Goal: Transaction & Acquisition: Book appointment/travel/reservation

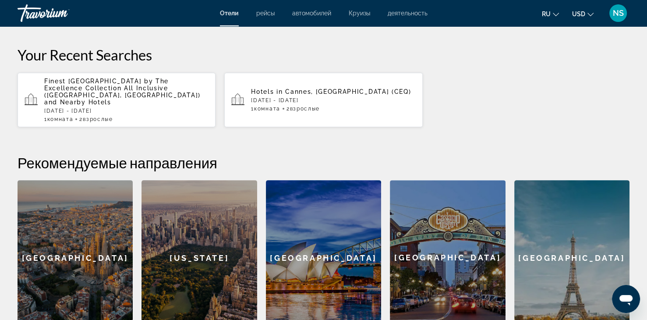
scroll to position [173, 0]
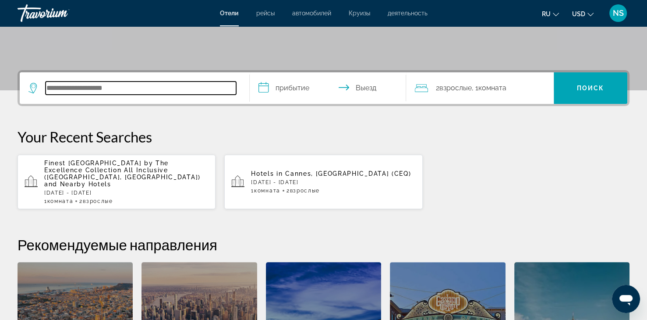
click at [83, 86] on input "Search hotel destination" at bounding box center [141, 87] width 190 height 13
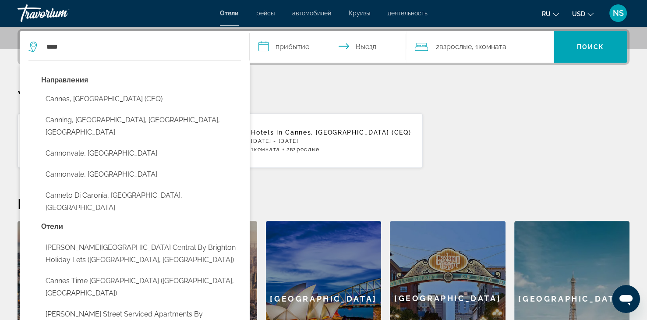
click at [83, 96] on button "Cannes, [GEOGRAPHIC_DATA] (CEQ)" at bounding box center [141, 99] width 200 height 17
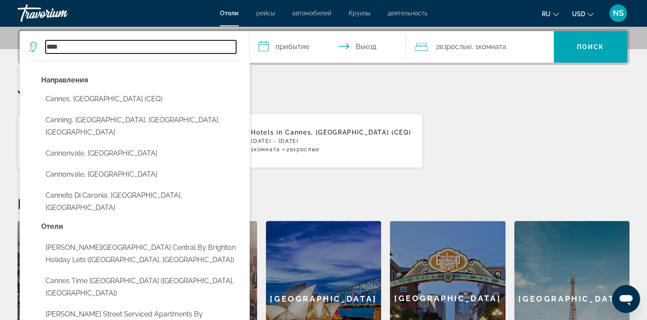
type input "**********"
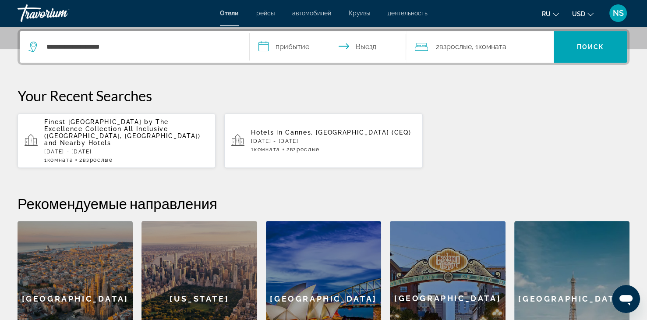
click at [289, 44] on input "**********" at bounding box center [330, 48] width 160 height 34
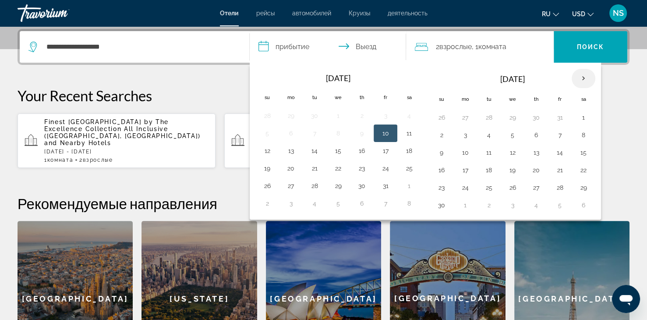
click at [581, 75] on th "Next month" at bounding box center [583, 78] width 24 height 19
click at [581, 74] on th "Next month" at bounding box center [583, 78] width 24 height 19
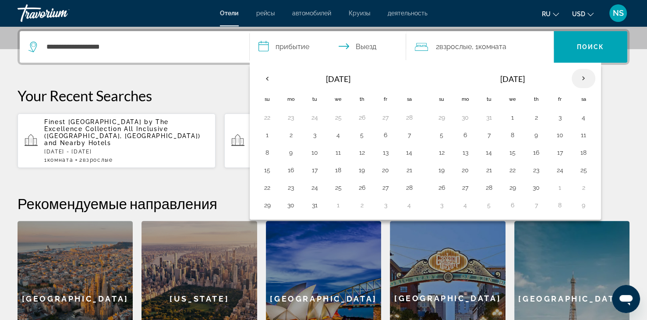
click at [581, 74] on th "Next month" at bounding box center [583, 78] width 24 height 19
click at [532, 120] on button "4" at bounding box center [536, 117] width 14 height 12
click at [441, 132] on button "7" at bounding box center [441, 135] width 14 height 12
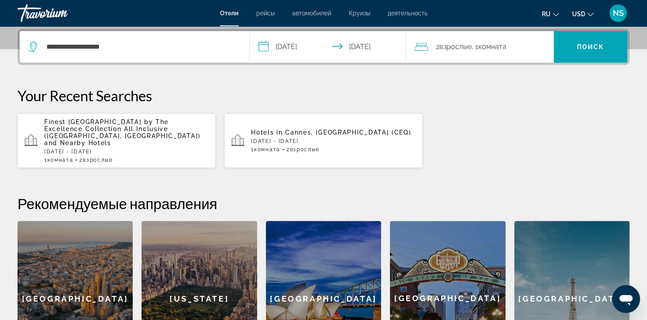
type input "**********"
click at [581, 49] on span "Поиск" at bounding box center [591, 46] width 28 height 7
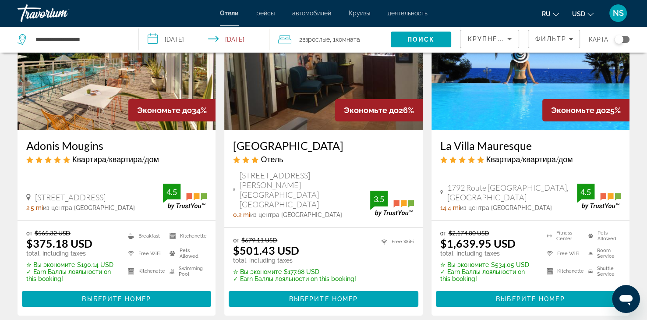
scroll to position [88, 0]
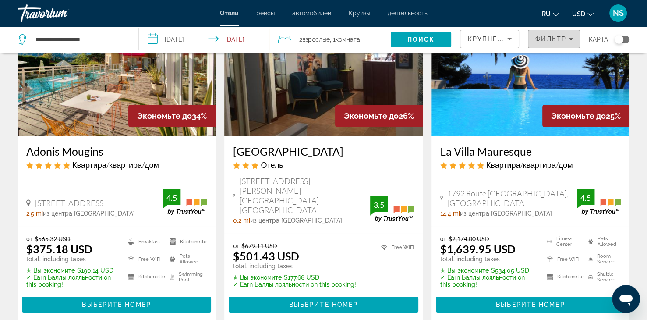
click at [554, 33] on span "Filters" at bounding box center [553, 38] width 51 height 21
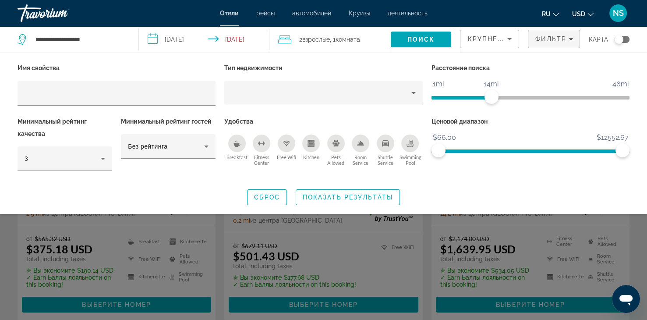
click at [492, 98] on ngx-slider "1mi 46mi 14mi" at bounding box center [530, 97] width 198 height 2
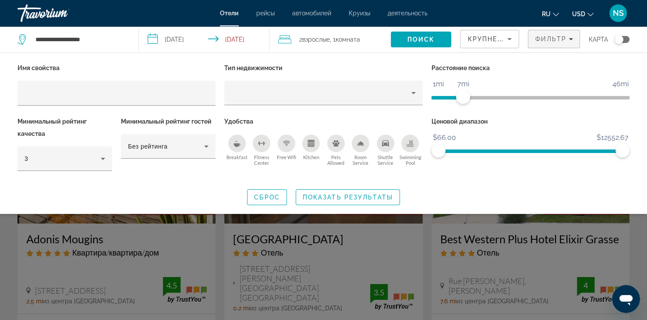
click at [461, 98] on span "ngx-slider" at bounding box center [447, 98] width 32 height 4
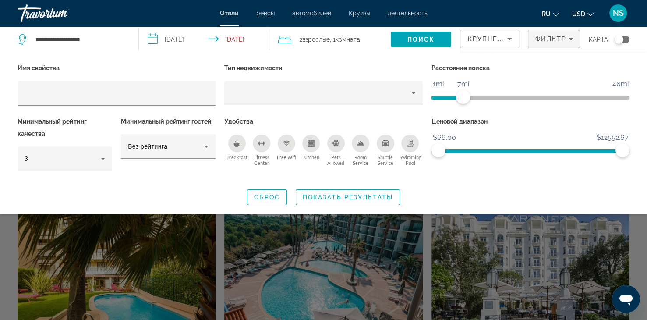
scroll to position [219, 0]
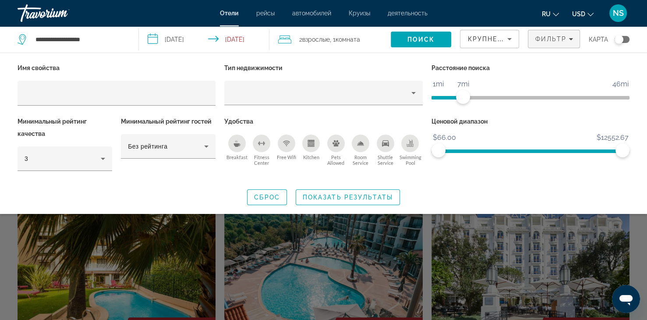
click at [496, 150] on ngx-slider "$66.00 $12552.67 $66.00 $12552.67" at bounding box center [530, 150] width 198 height 2
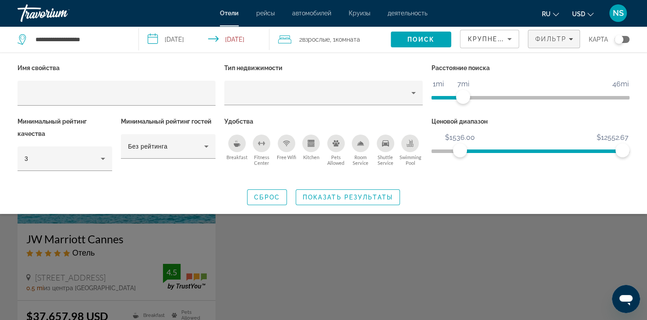
click at [460, 152] on span "ngx-slider" at bounding box center [530, 149] width 198 height 14
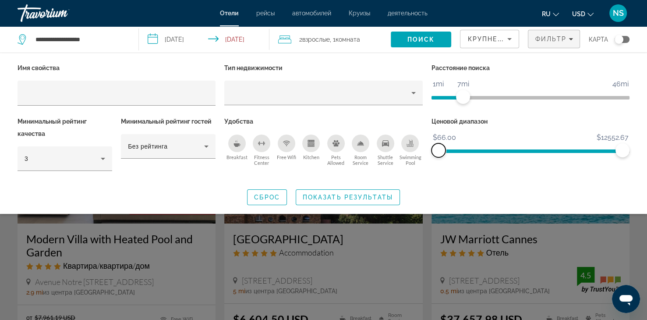
drag, startPoint x: 458, startPoint y: 153, endPoint x: 431, endPoint y: 155, distance: 26.7
click at [431, 151] on ngx-slider "$66.00 $12552.67 $66.00 $12552.67" at bounding box center [530, 150] width 198 height 2
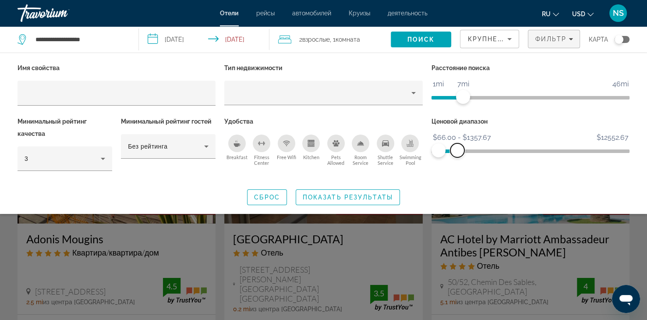
drag, startPoint x: 622, startPoint y: 151, endPoint x: 457, endPoint y: 181, distance: 167.4
click at [457, 181] on div "Имя свойства Тип недвижимости Расстояние поиска 1mi 46mi 7mi Минимальный рейтин…" at bounding box center [323, 133] width 647 height 143
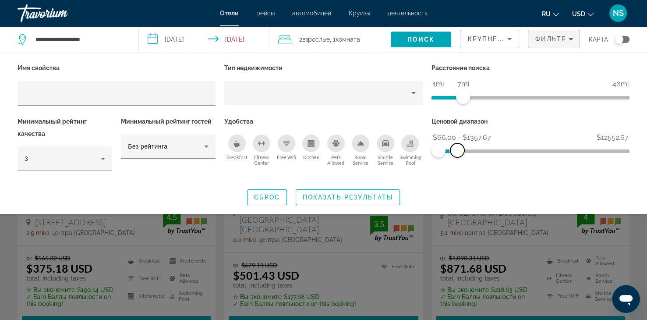
scroll to position [175, 0]
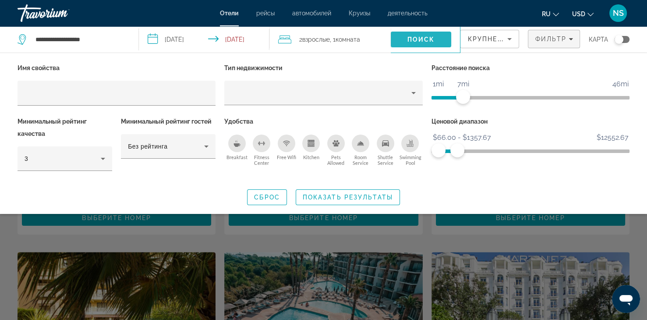
click at [414, 32] on span "Search" at bounding box center [421, 39] width 61 height 21
click at [409, 42] on span "Поиск" at bounding box center [421, 39] width 28 height 7
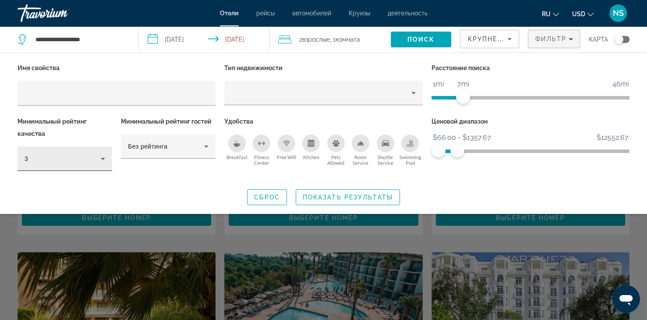
click at [100, 158] on icon "Hotel Filters" at bounding box center [103, 158] width 11 height 11
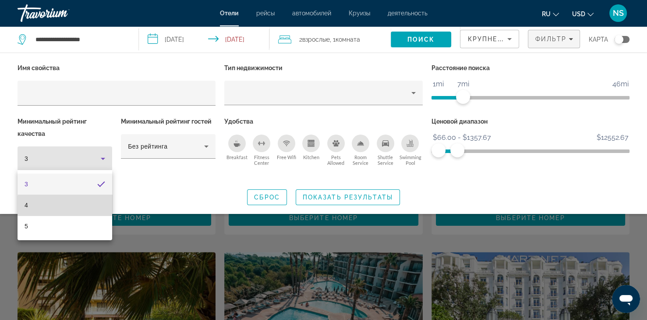
click at [71, 205] on mat-option "4" at bounding box center [65, 204] width 95 height 21
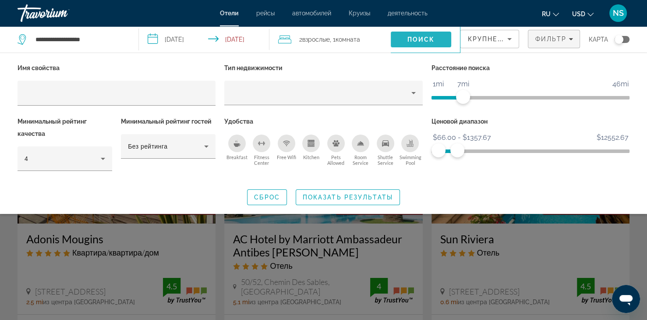
click at [413, 42] on span "Поиск" at bounding box center [421, 39] width 28 height 7
drag, startPoint x: 461, startPoint y: 95, endPoint x: 472, endPoint y: 98, distance: 10.4
click at [472, 98] on span "ngx-slider" at bounding box center [471, 97] width 14 height 14
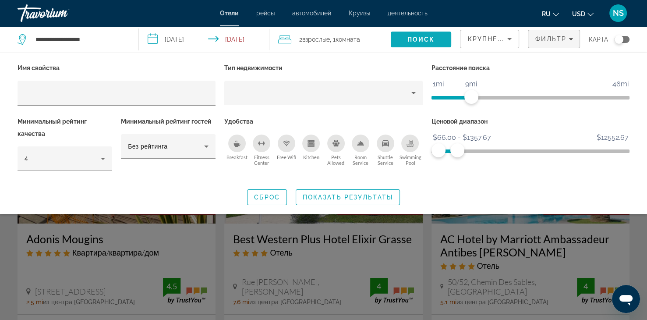
click at [426, 35] on span "Search" at bounding box center [421, 39] width 61 height 21
drag, startPoint x: 473, startPoint y: 96, endPoint x: 480, endPoint y: 96, distance: 7.5
click at [480, 96] on span "ngx-slider" at bounding box center [479, 97] width 14 height 14
click at [415, 42] on span "Поиск" at bounding box center [421, 39] width 28 height 7
click at [415, 41] on span "Поиск" at bounding box center [421, 39] width 28 height 7
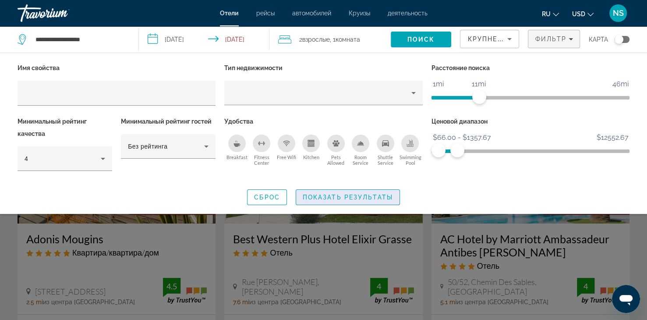
click at [324, 198] on span "Показать результаты" at bounding box center [348, 197] width 90 height 7
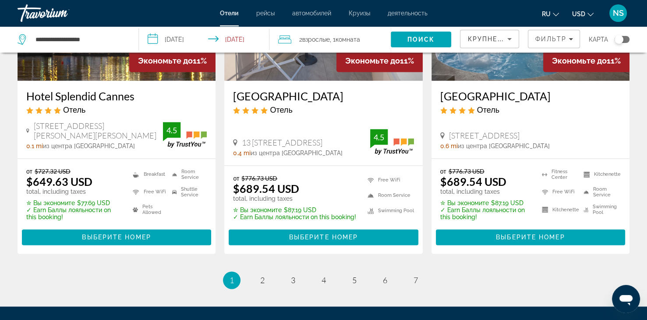
scroll to position [1226, 0]
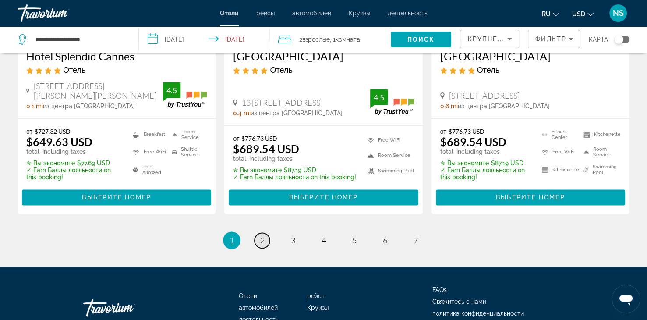
click at [261, 235] on span "2" at bounding box center [262, 240] width 4 height 10
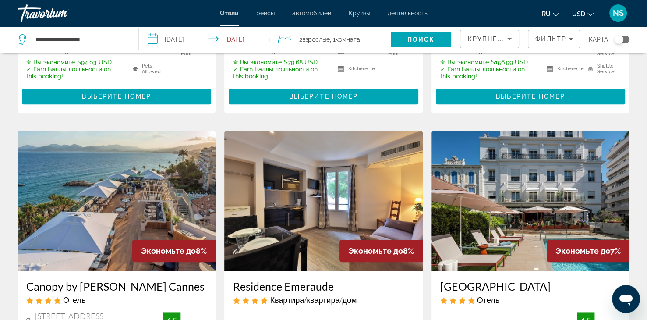
scroll to position [320, 0]
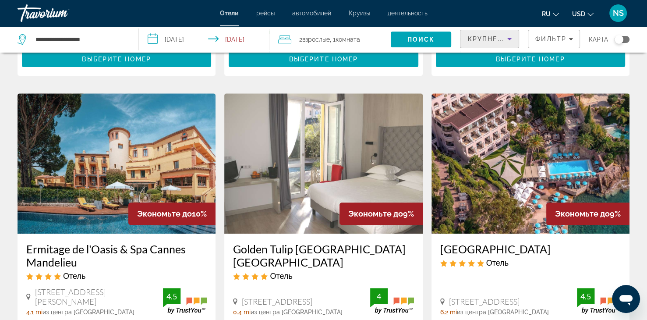
click at [494, 40] on span "Крупнейшие сбережения" at bounding box center [520, 38] width 106 height 7
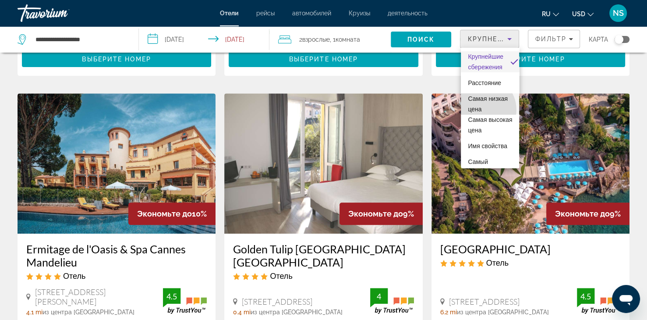
click at [482, 109] on span "Самая низкая цена" at bounding box center [488, 104] width 40 height 18
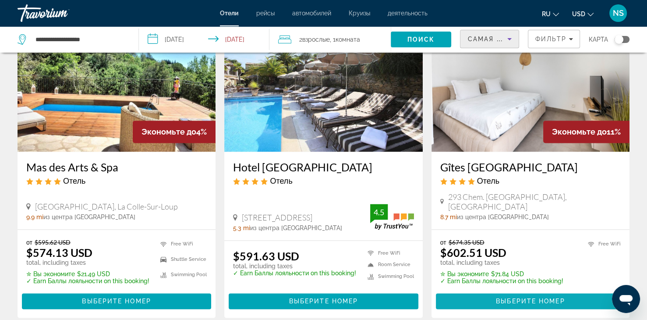
scroll to position [1226, 0]
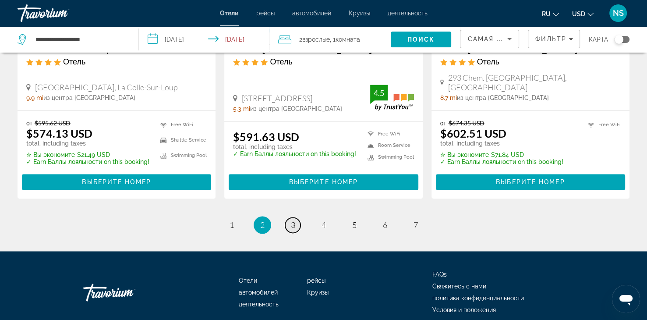
click at [289, 217] on link "page 3" at bounding box center [292, 224] width 15 height 15
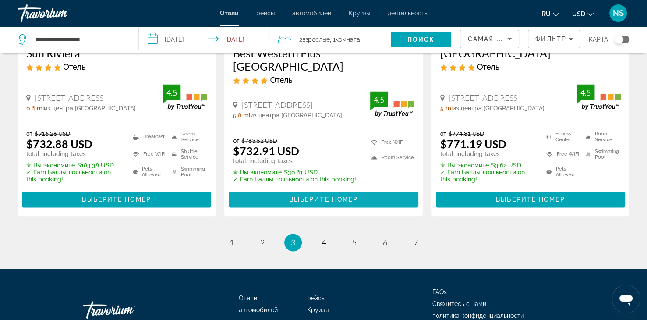
scroll to position [1215, 0]
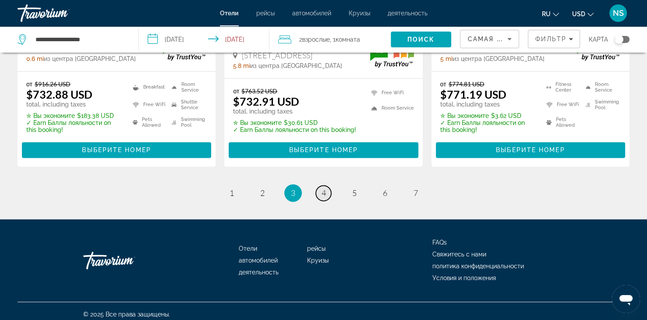
click at [324, 188] on span "4" at bounding box center [323, 193] width 4 height 10
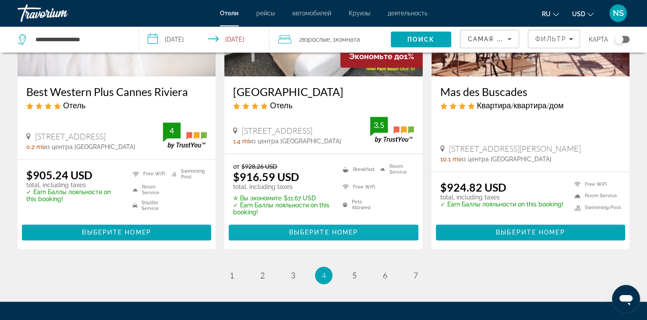
scroll to position [1253, 0]
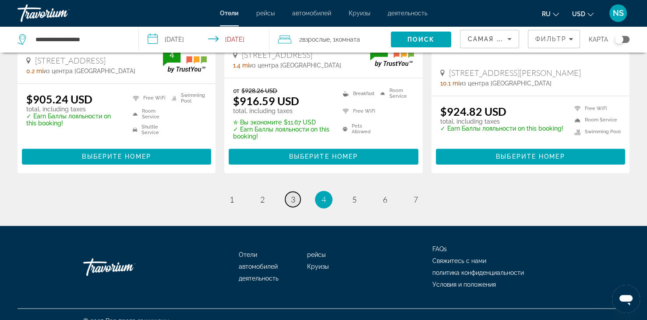
click at [288, 191] on link "page 3" at bounding box center [292, 198] width 15 height 15
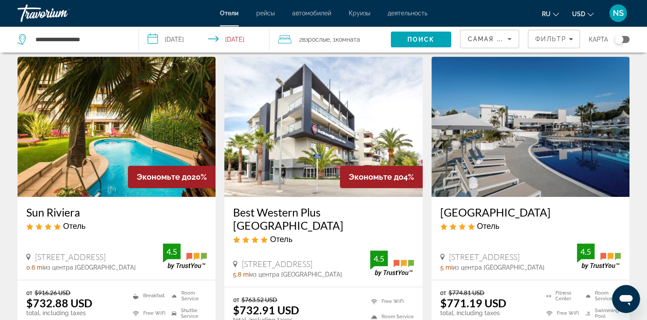
scroll to position [1182, 0]
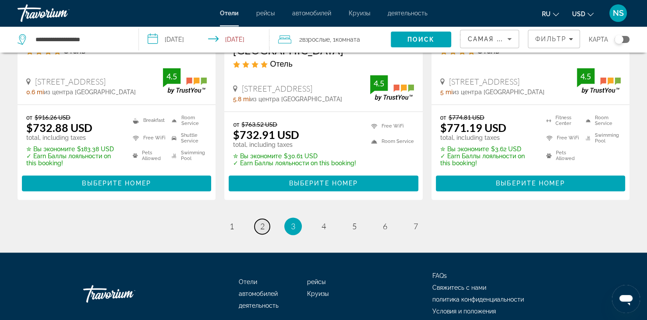
click at [265, 220] on link "page 2" at bounding box center [261, 225] width 15 height 15
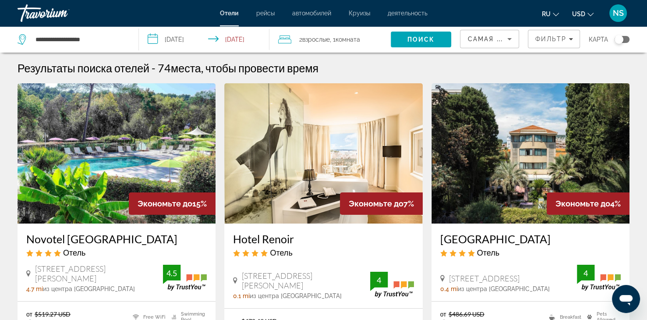
click at [113, 174] on img "Main content" at bounding box center [117, 153] width 198 height 140
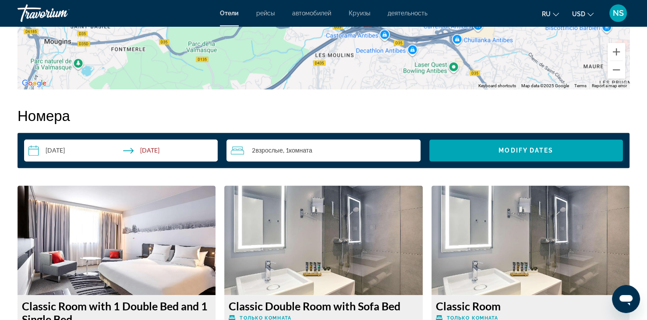
scroll to position [1051, 0]
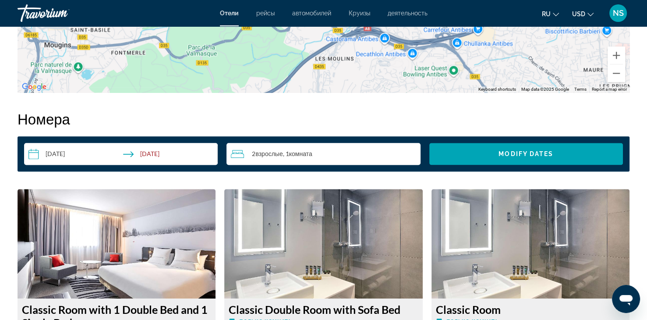
click at [161, 153] on input "**********" at bounding box center [122, 155] width 197 height 25
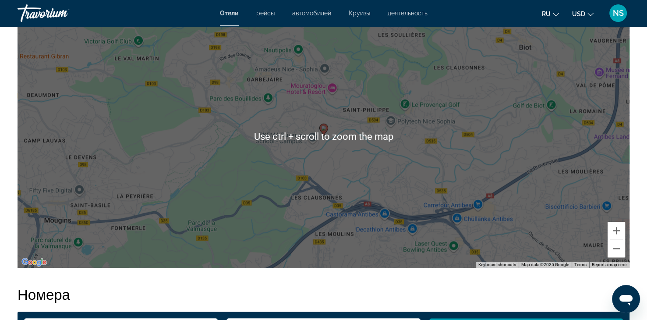
scroll to position [876, 0]
click at [352, 172] on div "To activate drag with keyboard, press Alt + Enter. Once in keyboard drag state,…" at bounding box center [324, 136] width 612 height 263
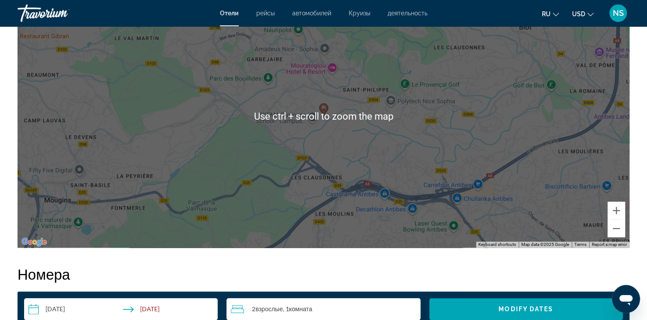
scroll to position [808, 0]
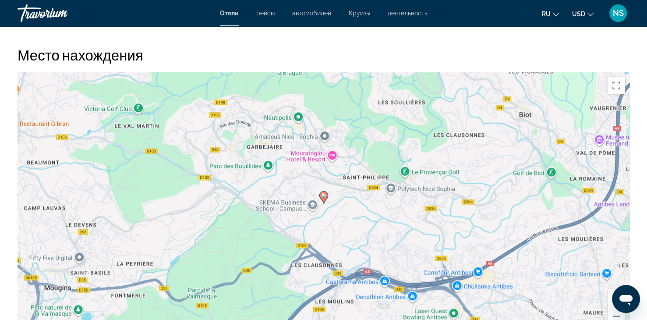
click at [368, 241] on div "To activate drag with keyboard, press Alt + Enter. Once in keyboard drag state,…" at bounding box center [324, 203] width 612 height 263
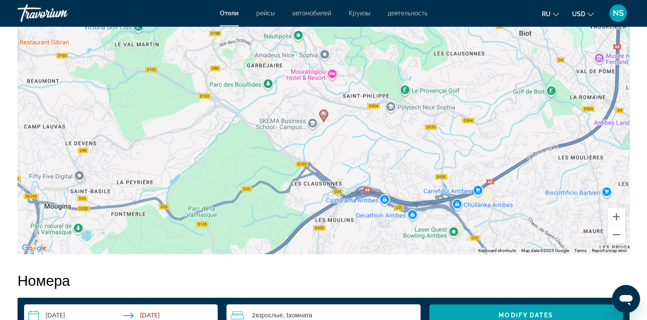
scroll to position [852, 0]
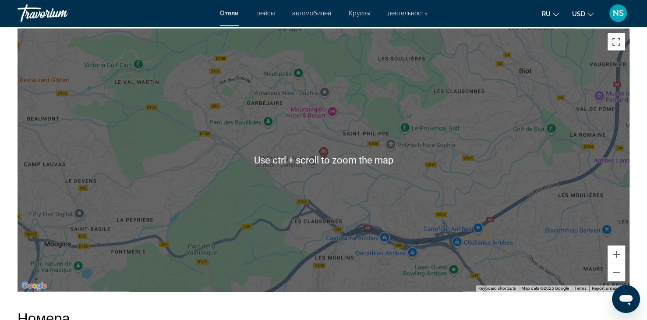
click at [611, 48] on button "Toggle fullscreen view" at bounding box center [616, 42] width 18 height 18
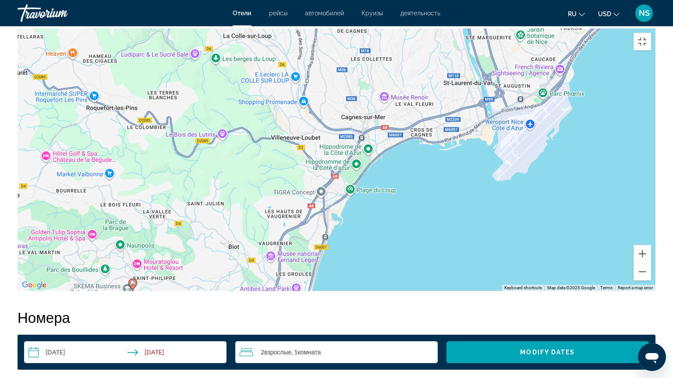
drag, startPoint x: 542, startPoint y: 187, endPoint x: 227, endPoint y: 332, distance: 347.1
click at [227, 291] on div "To activate drag with keyboard, press Alt + Enter. Once in keyboard drag state,…" at bounding box center [336, 159] width 637 height 263
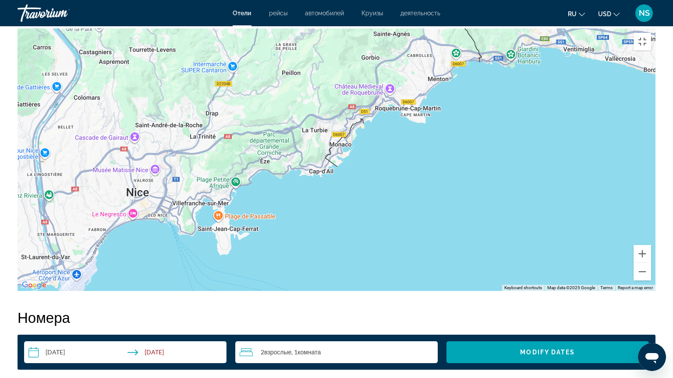
drag, startPoint x: 349, startPoint y: 316, endPoint x: 217, endPoint y: 302, distance: 132.1
click at [48, 291] on div "To activate drag with keyboard, press Alt + Enter. Once in keyboard drag state,…" at bounding box center [336, 159] width 637 height 263
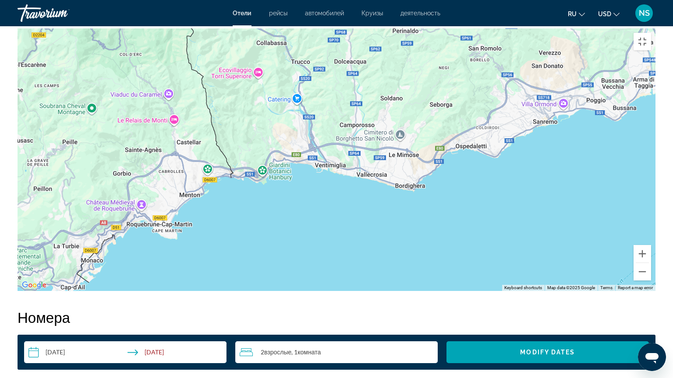
drag, startPoint x: 571, startPoint y: 192, endPoint x: 319, endPoint y: 312, distance: 279.7
click at [319, 291] on div "To activate drag with keyboard, press Alt + Enter. Once in keyboard drag state,…" at bounding box center [336, 159] width 637 height 263
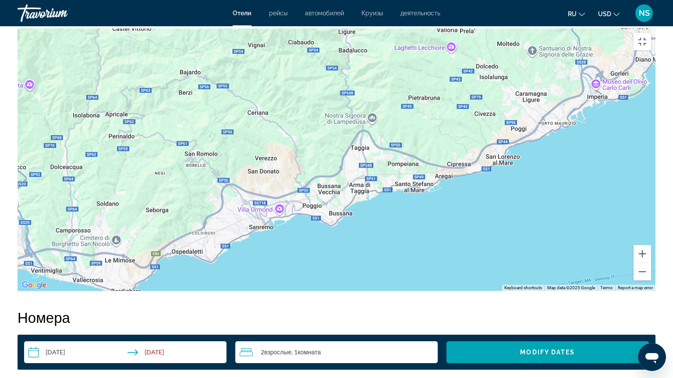
drag, startPoint x: 589, startPoint y: 212, endPoint x: 340, endPoint y: 300, distance: 264.2
click at [340, 291] on div "Main content" at bounding box center [336, 159] width 637 height 263
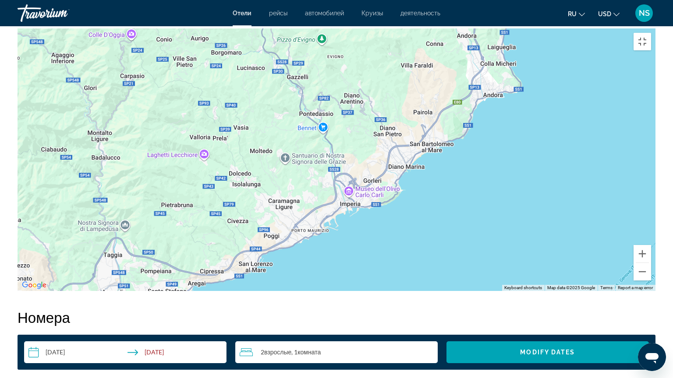
drag, startPoint x: 591, startPoint y: 201, endPoint x: 343, endPoint y: 308, distance: 270.2
click at [343, 291] on div "Main content" at bounding box center [336, 159] width 637 height 263
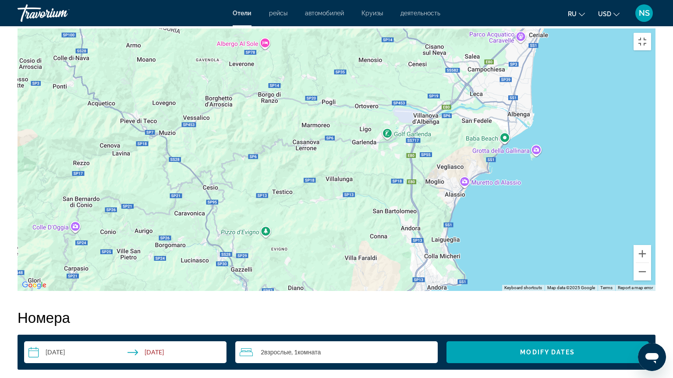
drag, startPoint x: 551, startPoint y: 166, endPoint x: 495, endPoint y: 361, distance: 203.3
click at [495, 291] on div "Main content" at bounding box center [336, 159] width 637 height 263
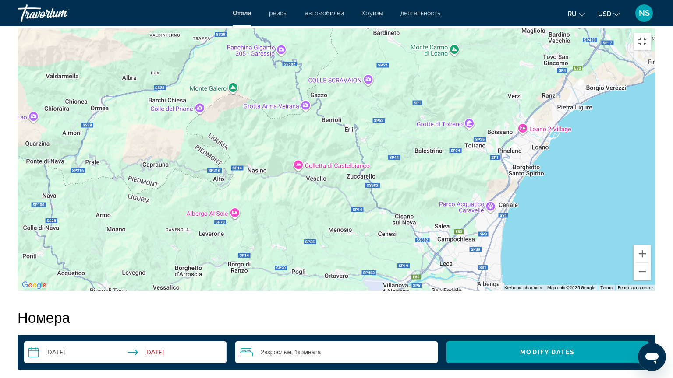
drag, startPoint x: 598, startPoint y: 194, endPoint x: 567, endPoint y: 370, distance: 178.6
click at [567, 291] on div "Main content" at bounding box center [336, 159] width 637 height 263
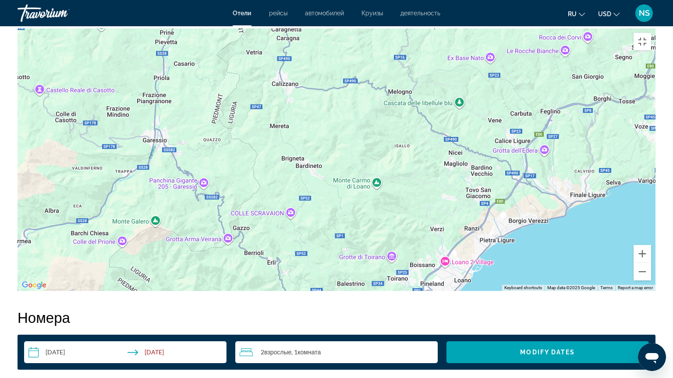
drag, startPoint x: 630, startPoint y: 215, endPoint x: 549, endPoint y: 350, distance: 157.5
click at [549, 291] on div "Main content" at bounding box center [336, 159] width 637 height 263
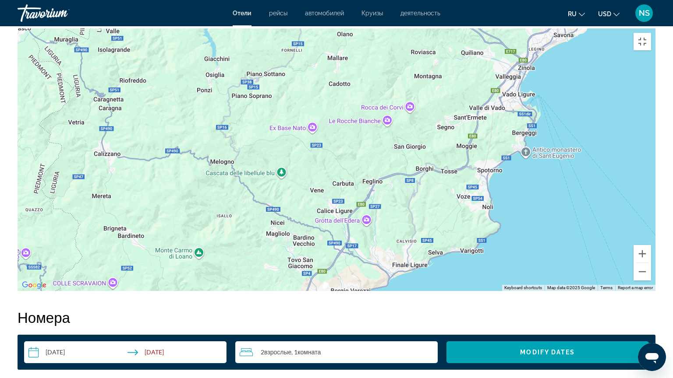
drag, startPoint x: 613, startPoint y: 265, endPoint x: 433, endPoint y: 338, distance: 193.8
click at [433, 291] on div "Main content" at bounding box center [336, 159] width 637 height 263
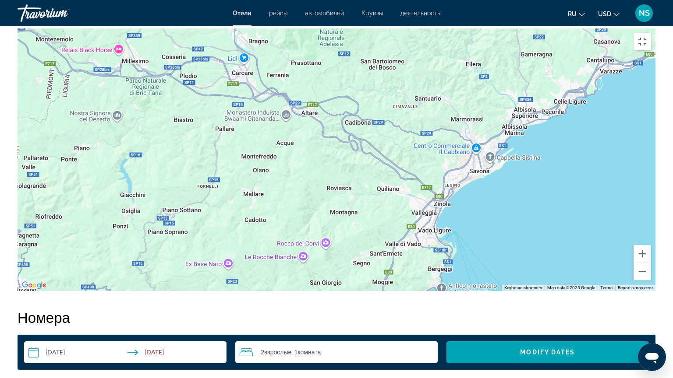
drag, startPoint x: 537, startPoint y: 225, endPoint x: 447, endPoint y: 371, distance: 172.0
click at [447, 291] on div "Main content" at bounding box center [336, 159] width 637 height 263
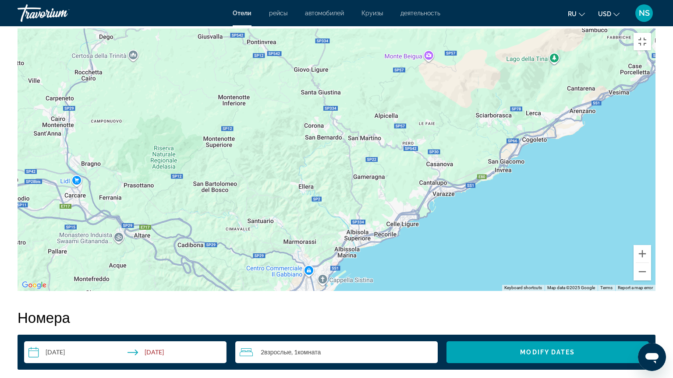
drag, startPoint x: 591, startPoint y: 218, endPoint x: 427, endPoint y: 335, distance: 201.1
click at [427, 291] on div "Main content" at bounding box center [336, 159] width 637 height 263
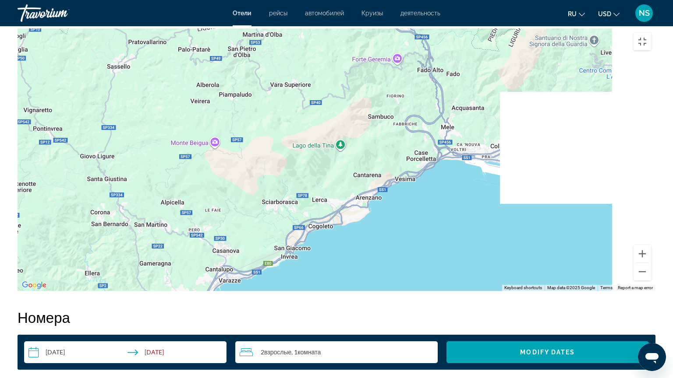
drag, startPoint x: 572, startPoint y: 224, endPoint x: 337, endPoint y: 319, distance: 254.0
click at [337, 291] on div "Main content" at bounding box center [336, 159] width 637 height 263
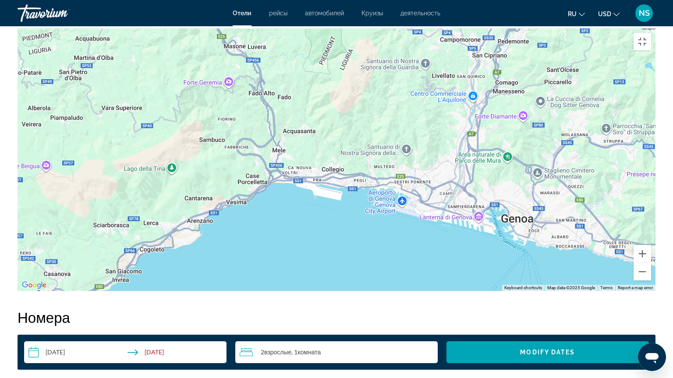
drag, startPoint x: 532, startPoint y: 249, endPoint x: 374, endPoint y: 272, distance: 160.3
click at [374, 272] on div "Main content" at bounding box center [336, 159] width 637 height 263
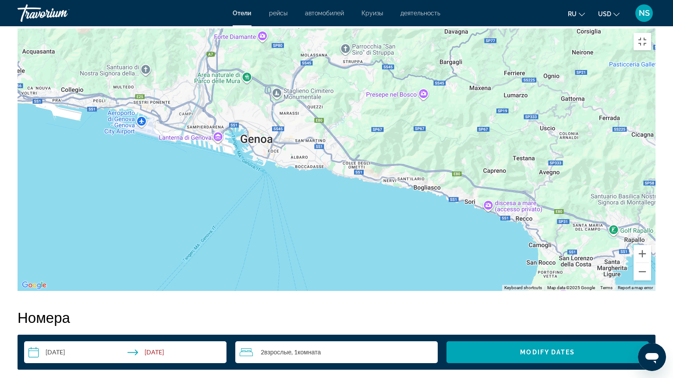
drag, startPoint x: 621, startPoint y: 308, endPoint x: 370, endPoint y: 229, distance: 264.1
click at [370, 229] on div "Main content" at bounding box center [336, 159] width 637 height 263
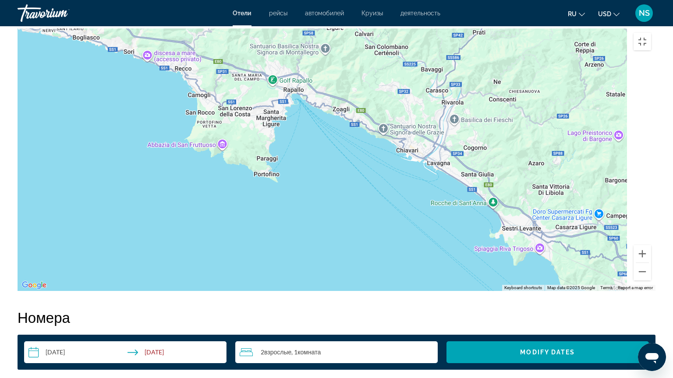
drag, startPoint x: 444, startPoint y: 298, endPoint x: 103, endPoint y: 148, distance: 371.9
click at [103, 148] on div "Main content" at bounding box center [336, 159] width 637 height 263
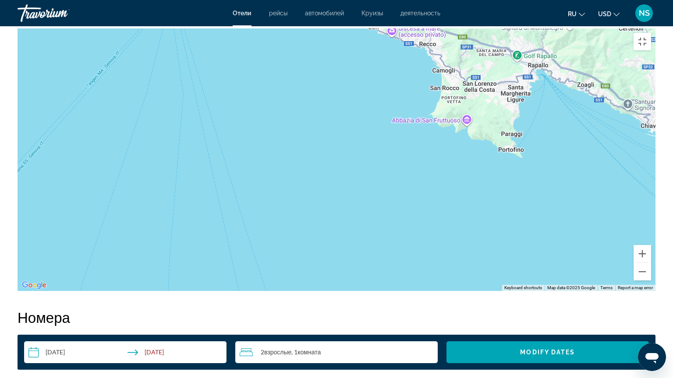
drag, startPoint x: 431, startPoint y: 230, endPoint x: 672, endPoint y: 205, distance: 242.5
click at [654, 205] on div "Main content" at bounding box center [336, 159] width 637 height 263
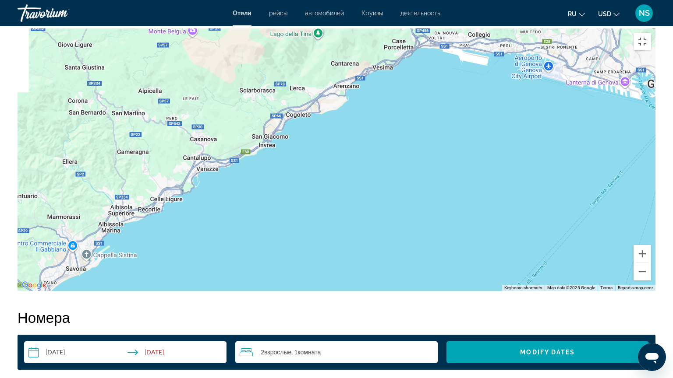
drag, startPoint x: 155, startPoint y: 148, endPoint x: 672, endPoint y: 276, distance: 532.3
click at [654, 276] on div "Main content" at bounding box center [336, 159] width 637 height 263
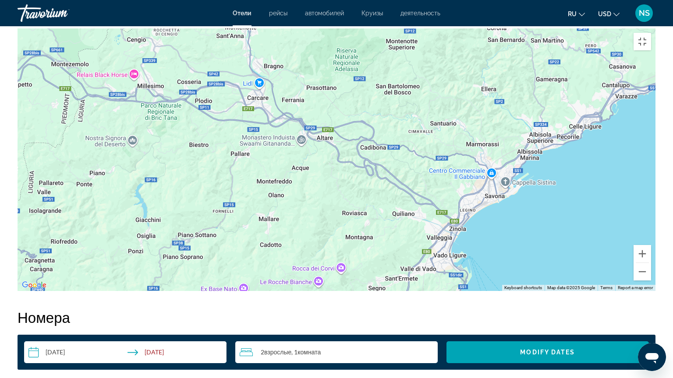
drag, startPoint x: 253, startPoint y: 288, endPoint x: 672, endPoint y: 213, distance: 426.1
click at [654, 213] on div "Main content" at bounding box center [336, 159] width 637 height 263
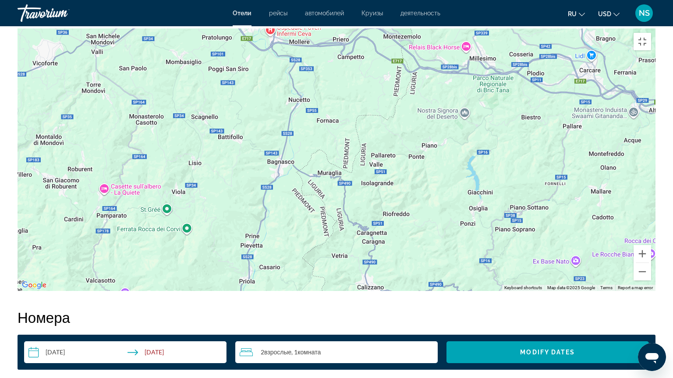
drag, startPoint x: 250, startPoint y: 219, endPoint x: 583, endPoint y: 191, distance: 333.9
click at [583, 191] on div "Main content" at bounding box center [336, 159] width 637 height 263
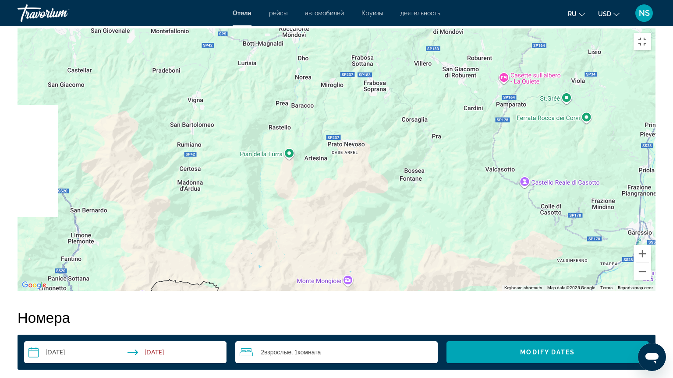
drag, startPoint x: 203, startPoint y: 224, endPoint x: 605, endPoint y: 111, distance: 417.4
click at [605, 111] on div "Main content" at bounding box center [336, 159] width 637 height 263
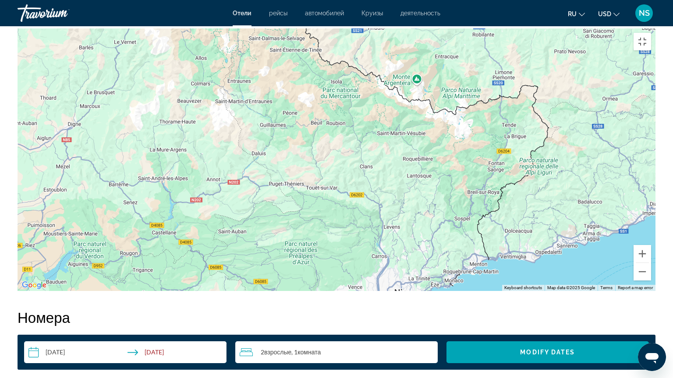
drag, startPoint x: 400, startPoint y: 194, endPoint x: 488, endPoint y: 101, distance: 127.6
click at [488, 101] on div "To activate drag with keyboard, press Alt + Enter. Once in keyboard drag state,…" at bounding box center [336, 159] width 637 height 263
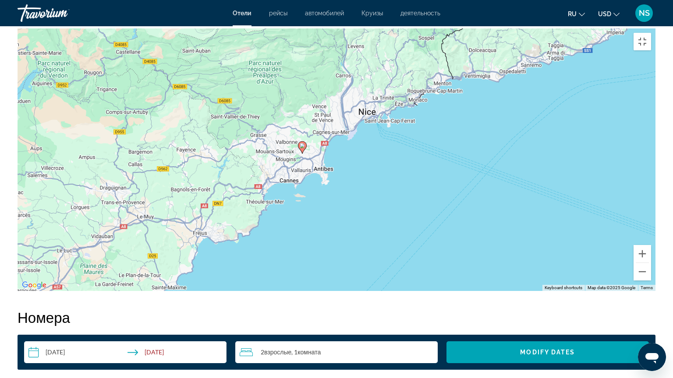
drag, startPoint x: 247, startPoint y: 246, endPoint x: 208, endPoint y: 78, distance: 172.2
click at [208, 78] on div "To activate drag with keyboard, press Alt + Enter. Once in keyboard drag state,…" at bounding box center [336, 159] width 637 height 263
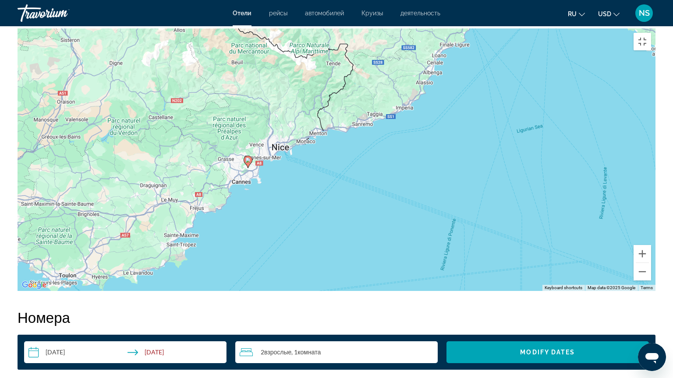
drag, startPoint x: 332, startPoint y: 264, endPoint x: 272, endPoint y: 242, distance: 63.8
click at [272, 242] on div "To activate drag with keyboard, press Alt + Enter. Once in keyboard drag state,…" at bounding box center [336, 159] width 637 height 263
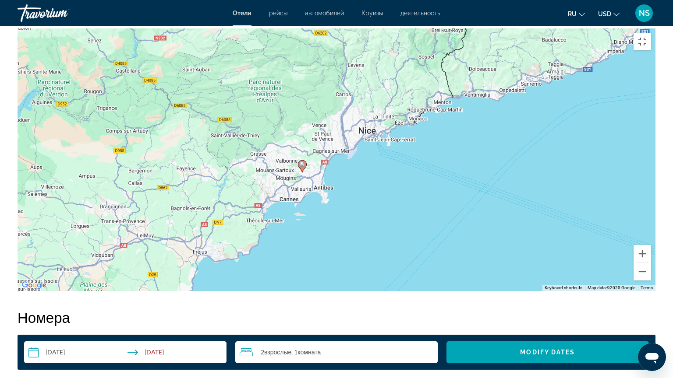
drag, startPoint x: 275, startPoint y: 186, endPoint x: 412, endPoint y: 215, distance: 139.1
click at [412, 215] on div "To activate drag with keyboard, press Alt + Enter. Once in keyboard drag state,…" at bounding box center [336, 159] width 637 height 263
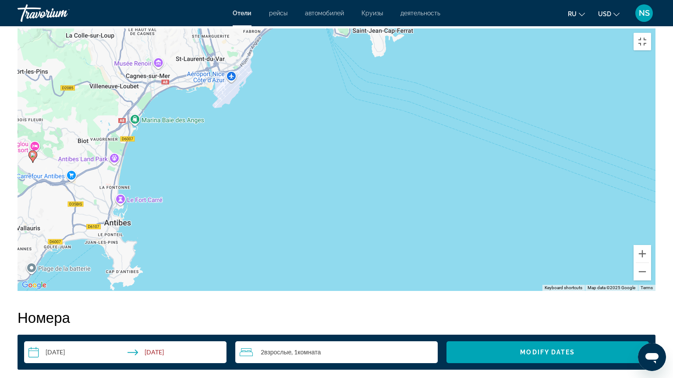
drag, startPoint x: 320, startPoint y: 179, endPoint x: 343, endPoint y: 204, distance: 33.8
click at [343, 204] on div "To activate drag with keyboard, press Alt + Enter. Once in keyboard drag state,…" at bounding box center [336, 159] width 637 height 263
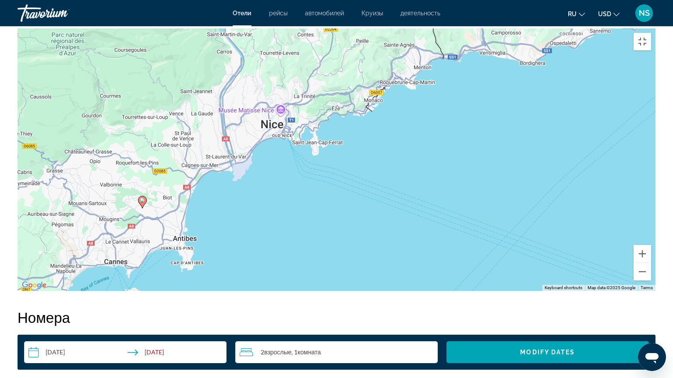
drag, startPoint x: 375, startPoint y: 212, endPoint x: 330, endPoint y: 254, distance: 62.0
click at [330, 254] on div "To activate drag with keyboard, press Alt + Enter. Once in keyboard drag state,…" at bounding box center [336, 159] width 637 height 263
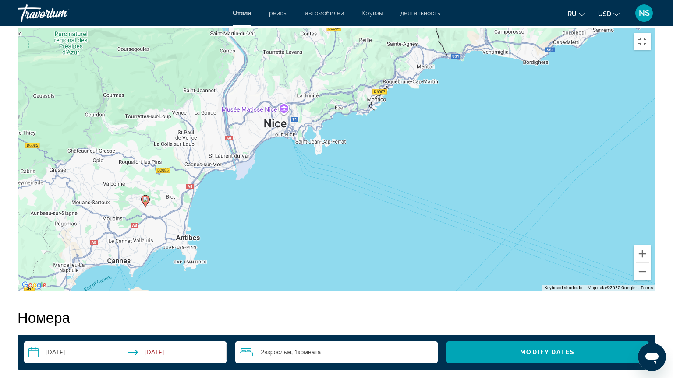
click at [356, 260] on div "To activate drag with keyboard, press Alt + Enter. Once in keyboard drag state,…" at bounding box center [336, 159] width 637 height 263
click at [415, 214] on div "To activate drag with keyboard, press Alt + Enter. Once in keyboard drag state,…" at bounding box center [336, 159] width 637 height 263
click at [651, 33] on button "Toggle fullscreen view" at bounding box center [642, 42] width 18 height 18
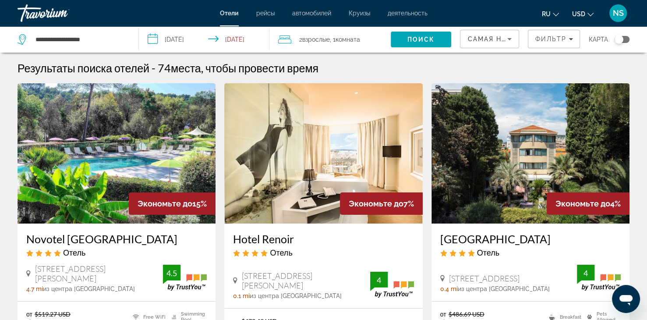
drag, startPoint x: 13, startPoint y: 231, endPoint x: 192, endPoint y: 239, distance: 179.2
click at [192, 239] on app-hotels-search-item "Экономьте до 15% Novotel Antibes [GEOGRAPHIC_DATA] Отель [STREET_ADDRESS][PERSO…" at bounding box center [116, 239] width 207 height 313
copy h3 "Novotel [GEOGRAPHIC_DATA]"
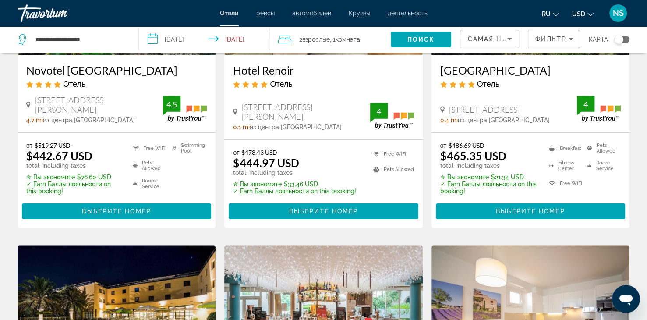
scroll to position [175, 0]
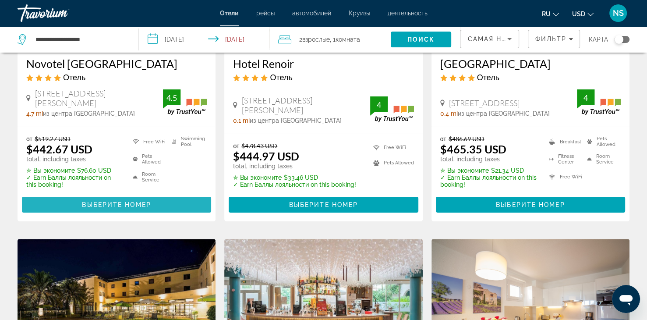
click at [81, 202] on span "Main content" at bounding box center [116, 204] width 189 height 21
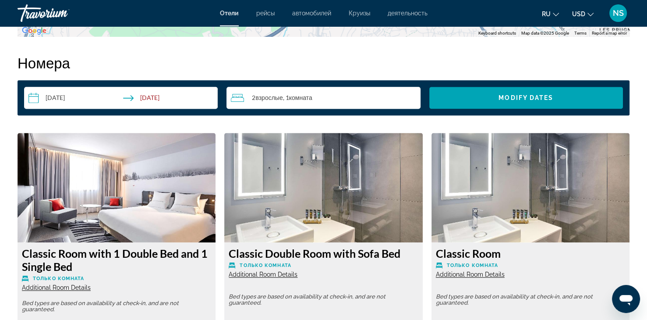
scroll to position [1095, 0]
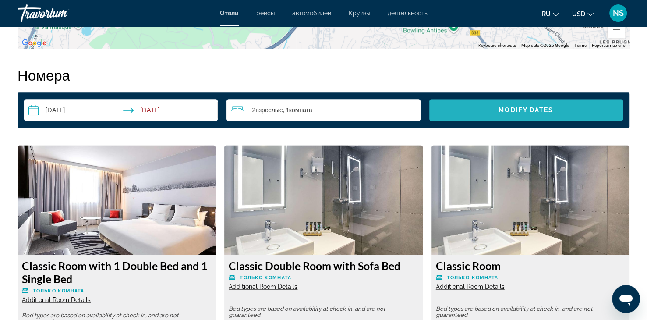
click at [513, 109] on span "Modify Dates" at bounding box center [525, 109] width 55 height 7
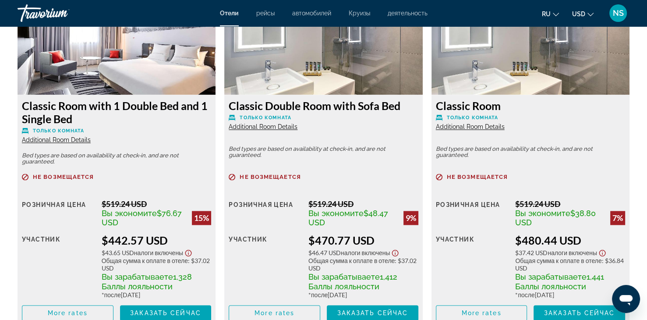
scroll to position [1240, 0]
